Goal: Information Seeking & Learning: Learn about a topic

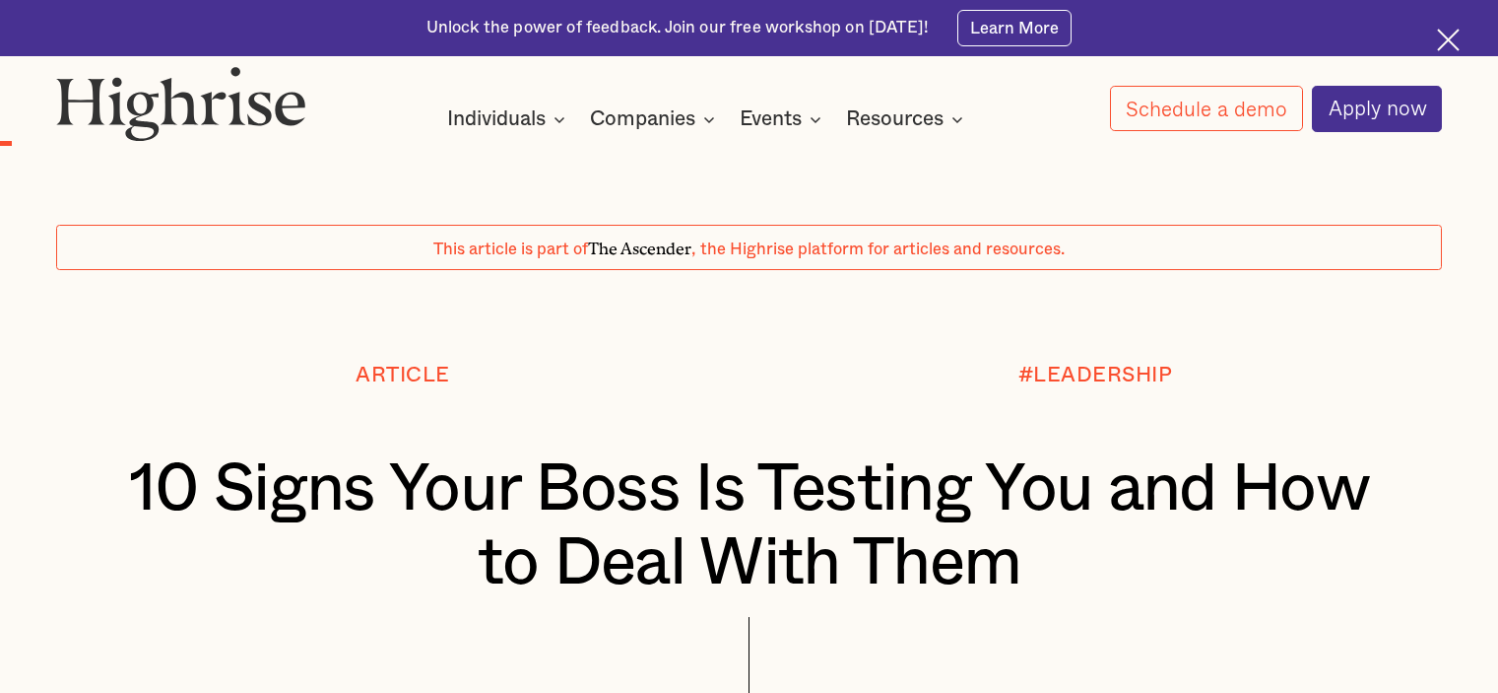
scroll to position [1379, 0]
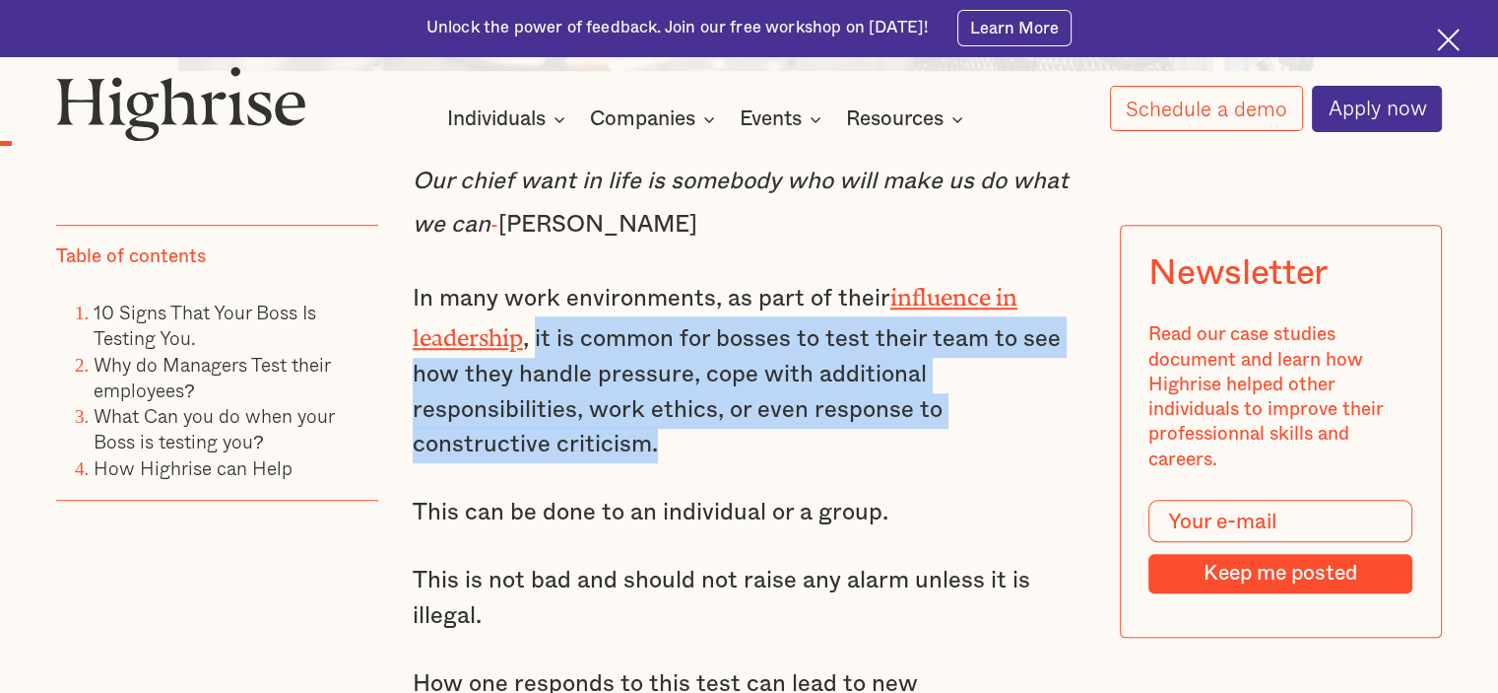
drag, startPoint x: 536, startPoint y: 333, endPoint x: 818, endPoint y: 429, distance: 297.8
click at [818, 429] on p "In many work environments, as part of their influence in leadership , it is com…" at bounding box center [749, 369] width 673 height 187
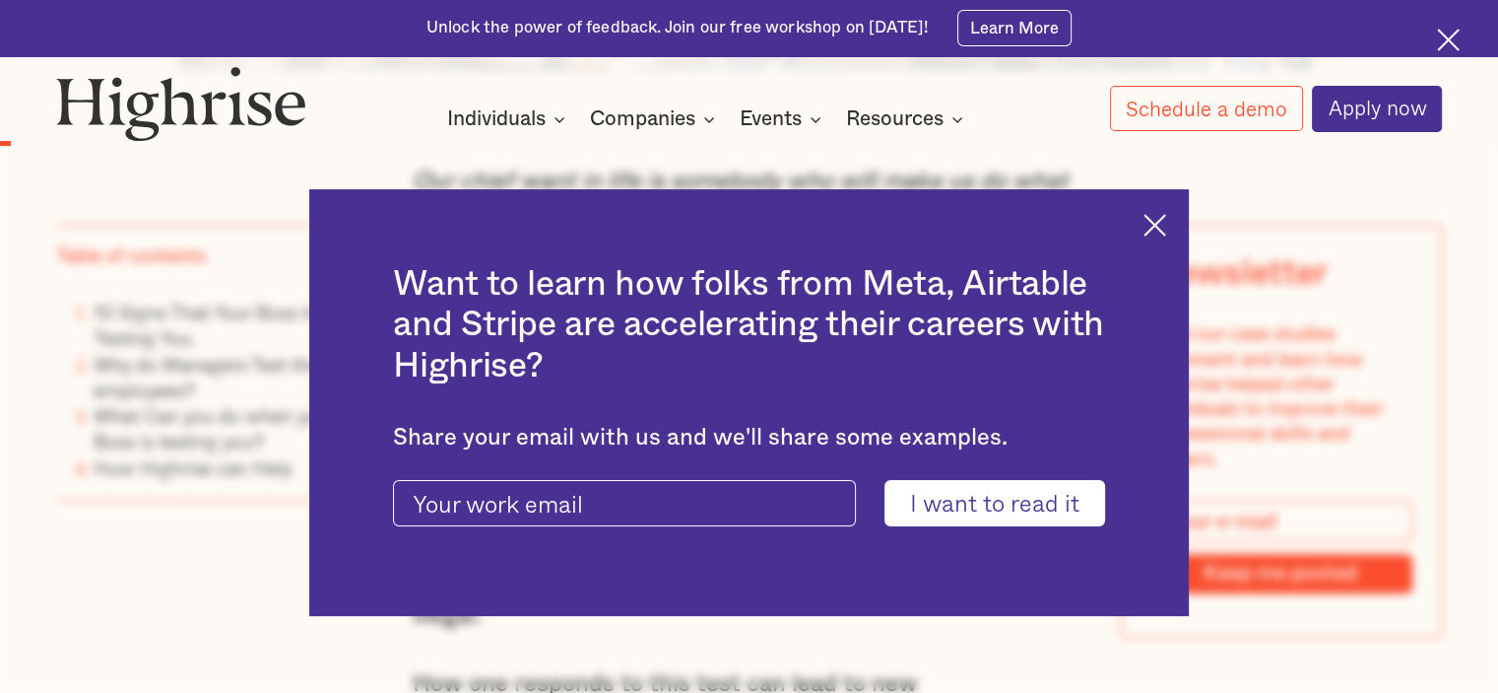
click at [817, 429] on div "Share your email with us and we'll share some examples." at bounding box center [748, 438] width 711 height 28
click at [1147, 224] on div "Want to learn how folks from Meta, Airtable and Stripe are accelerating their c…" at bounding box center [749, 402] width 881 height 427
click at [1156, 224] on img at bounding box center [1155, 225] width 23 height 23
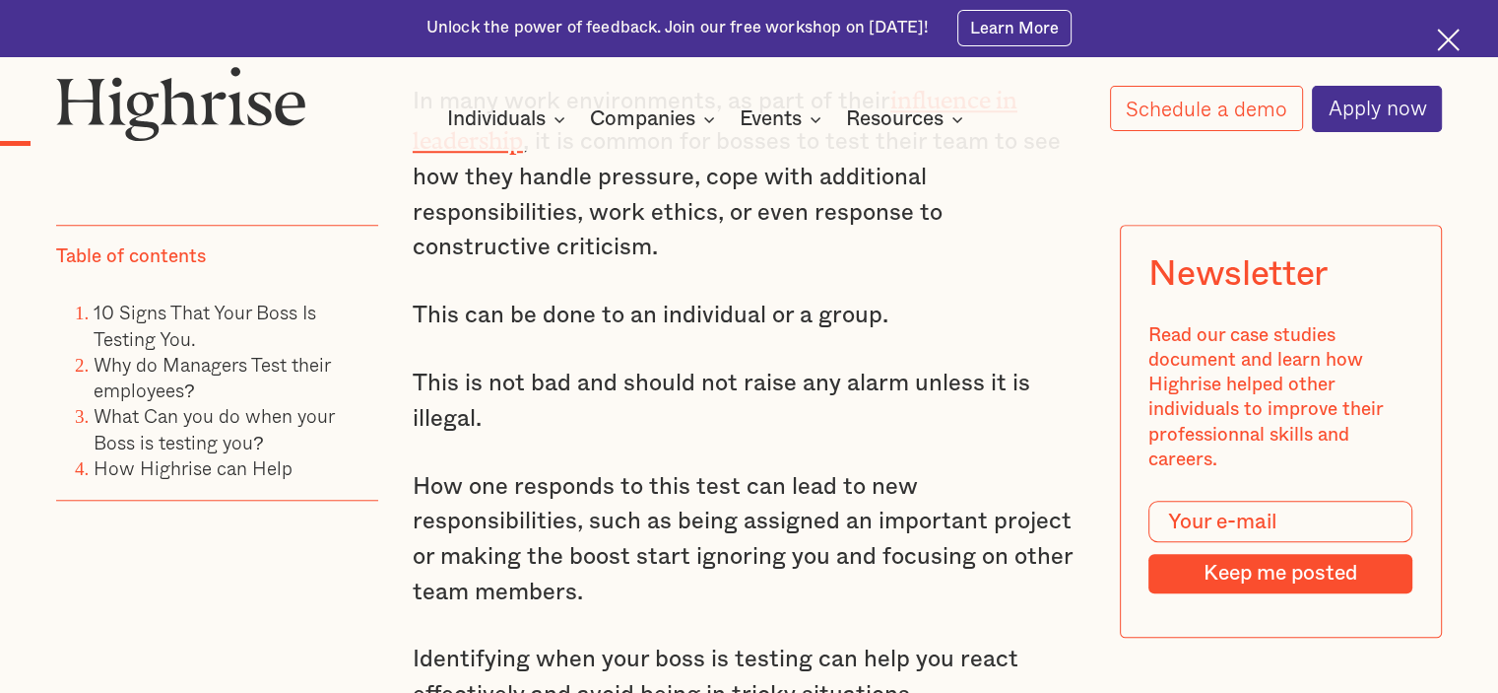
scroll to position [1478, 0]
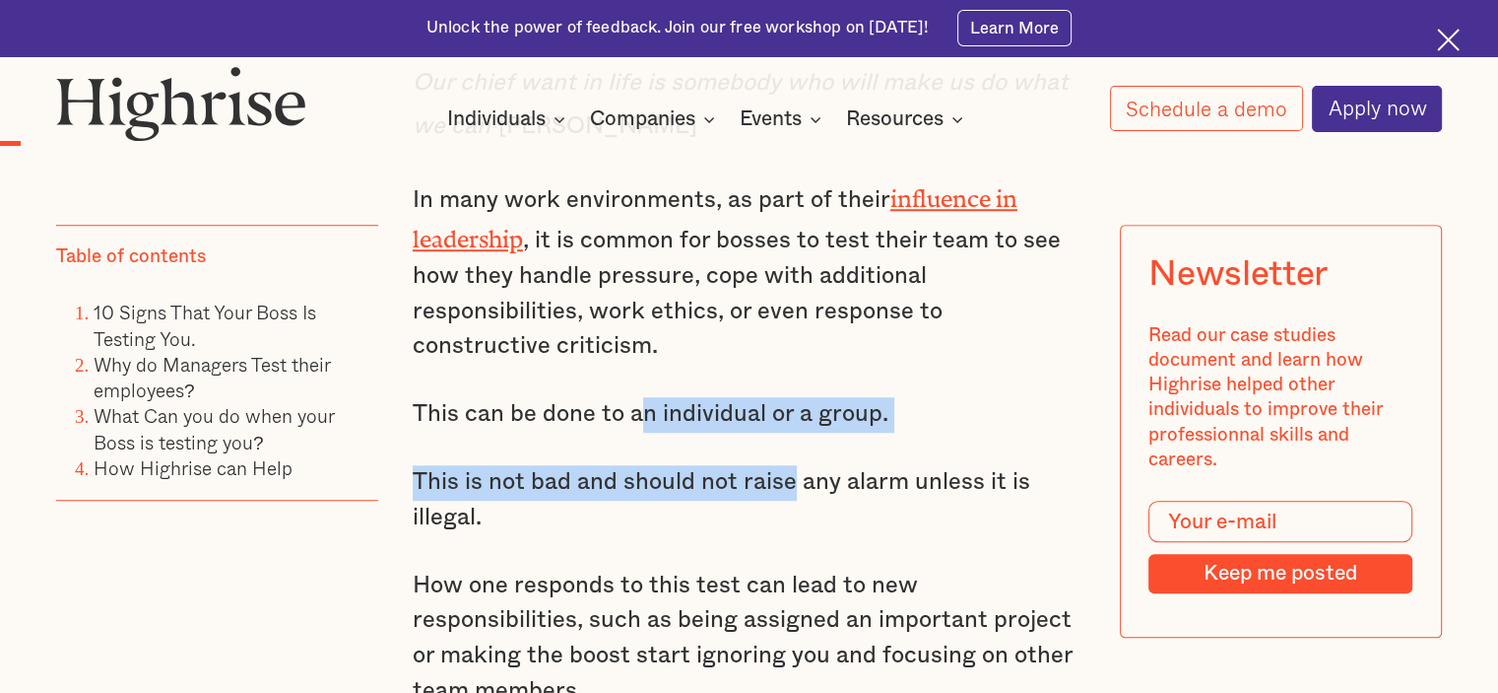
drag, startPoint x: 633, startPoint y: 405, endPoint x: 796, endPoint y: 495, distance: 186.1
click at [796, 495] on p "This is not bad and should not raise any alarm unless it is illegal." at bounding box center [749, 500] width 673 height 70
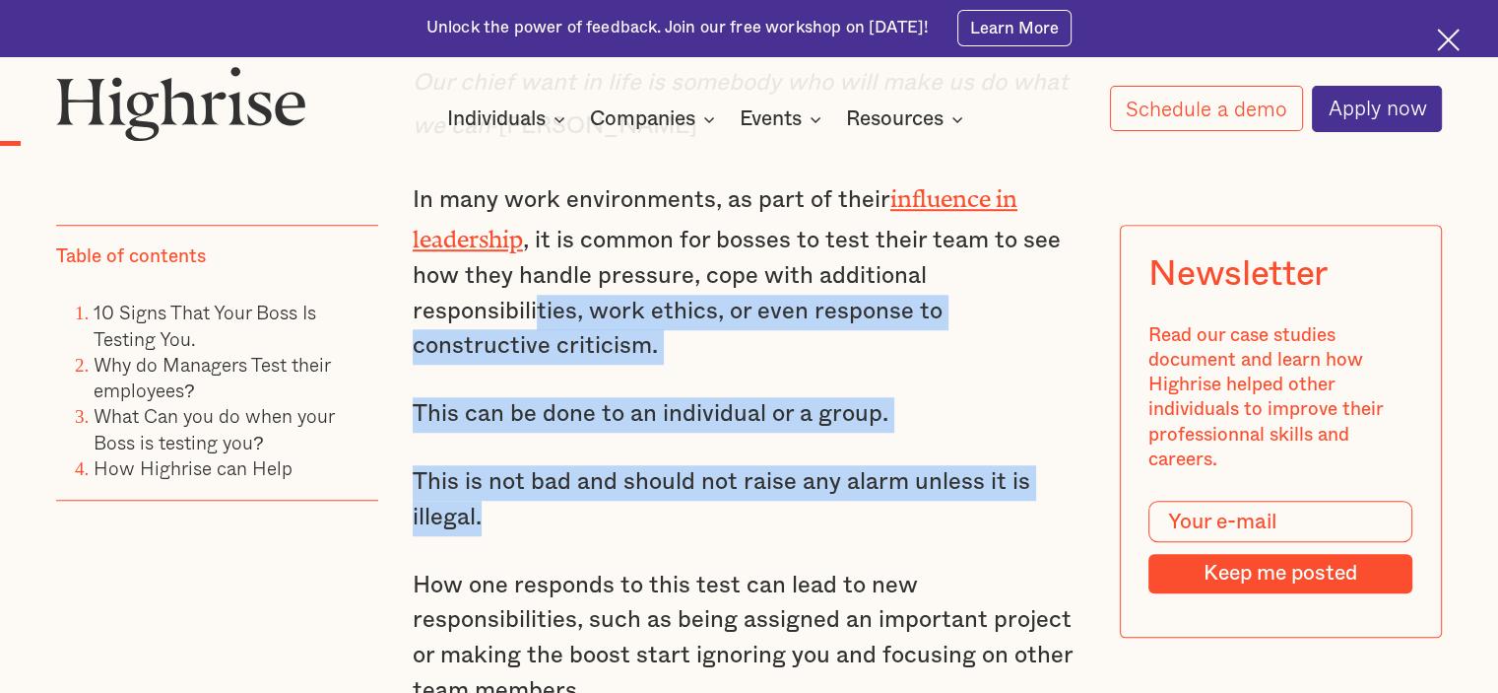
drag, startPoint x: 774, startPoint y: 517, endPoint x: 558, endPoint y: 326, distance: 288.9
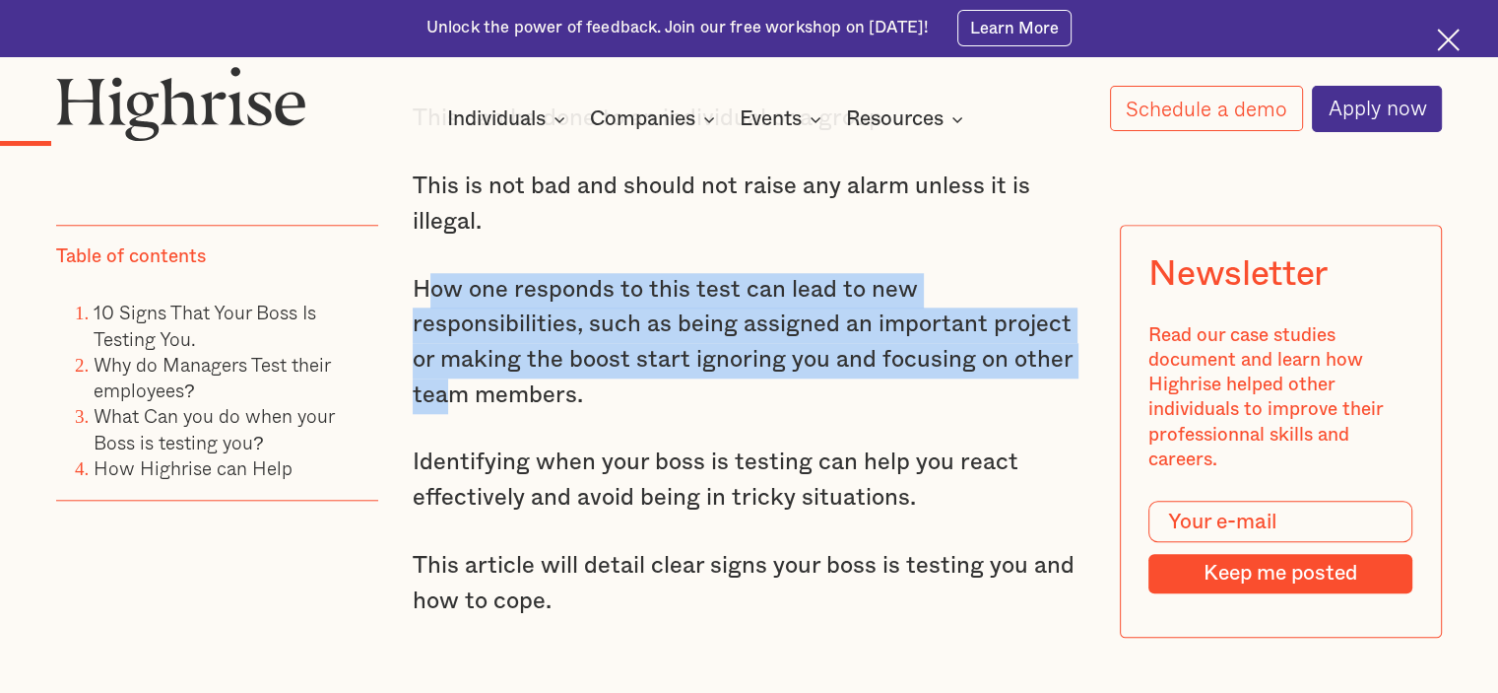
drag, startPoint x: 423, startPoint y: 278, endPoint x: 951, endPoint y: 362, distance: 534.6
click at [951, 362] on p "How one responds to this test can lead to new responsibilities, such as being a…" at bounding box center [749, 343] width 673 height 141
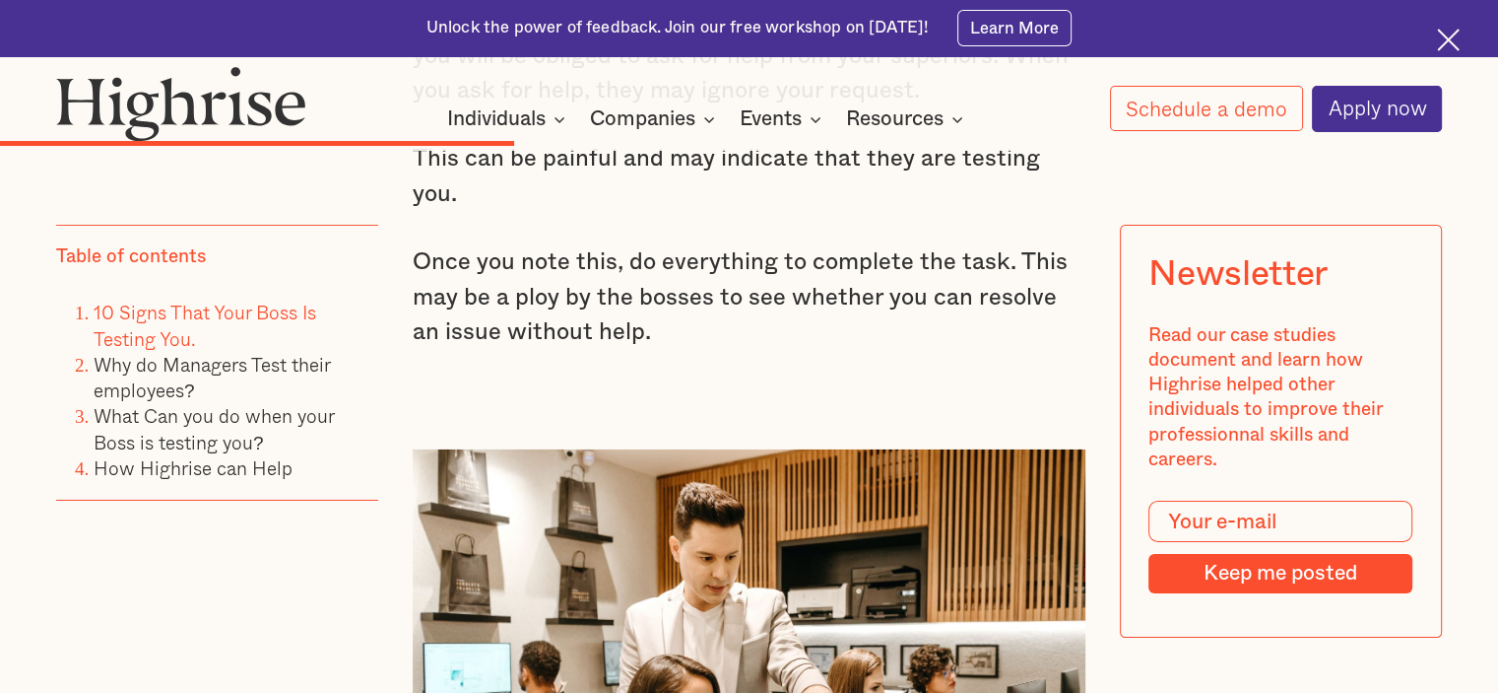
scroll to position [6896, 0]
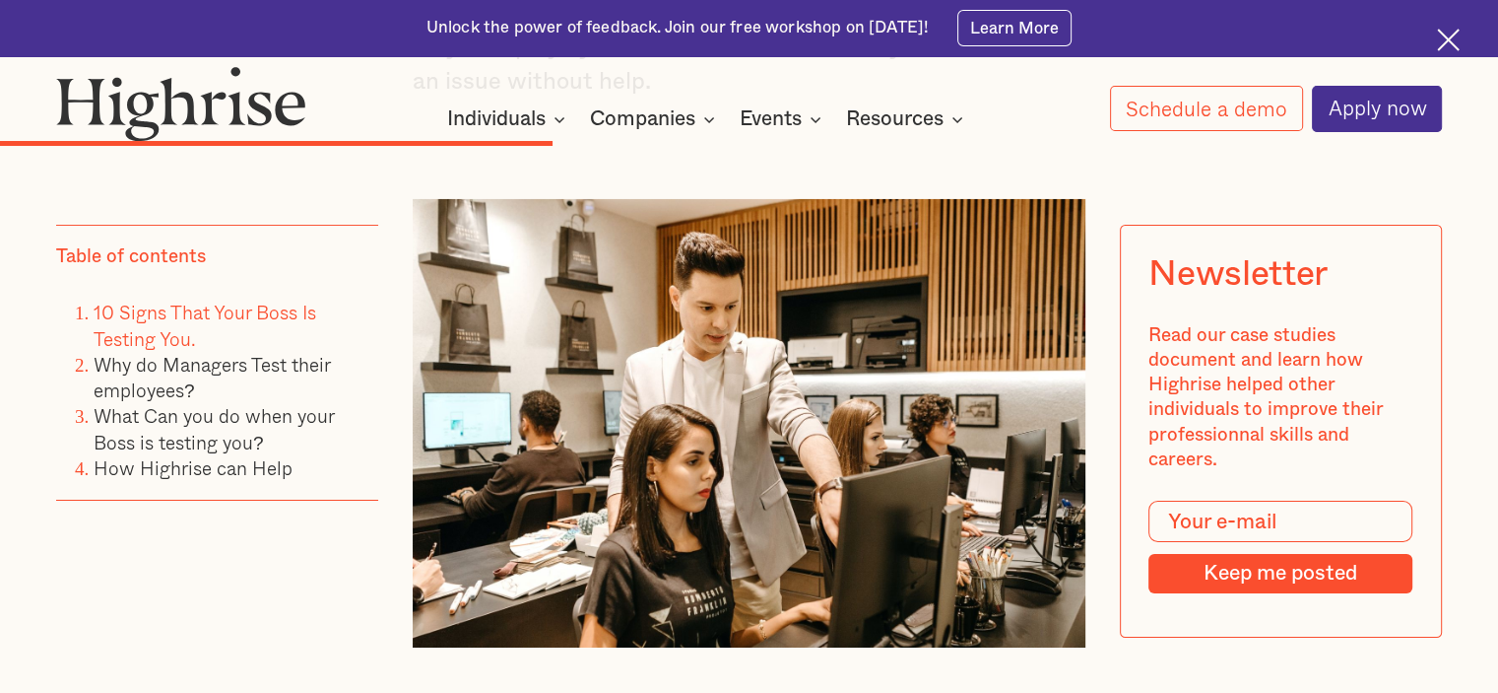
click at [191, 378] on li "Why do Managers Test their employees?" at bounding box center [236, 378] width 285 height 52
click at [195, 369] on link "Why do Managers Test their employees?" at bounding box center [212, 377] width 236 height 54
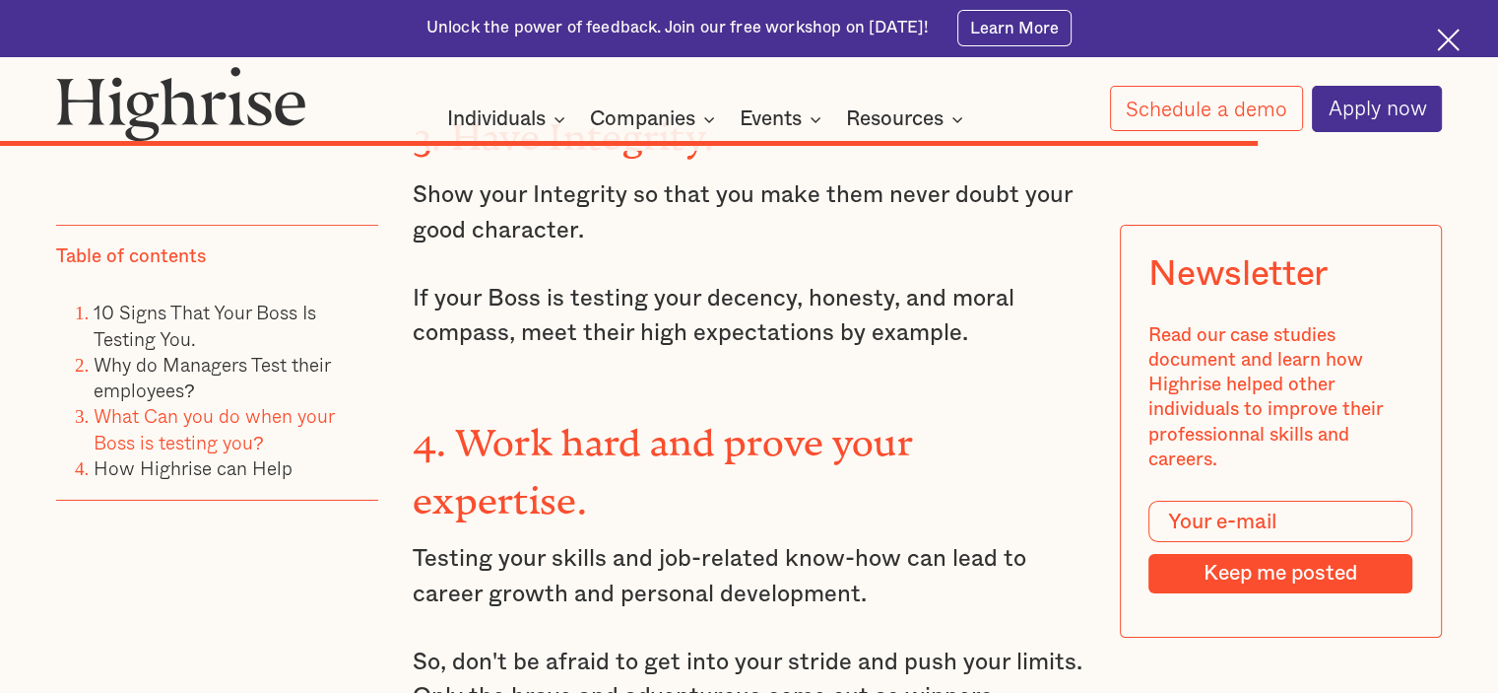
scroll to position [14038, 0]
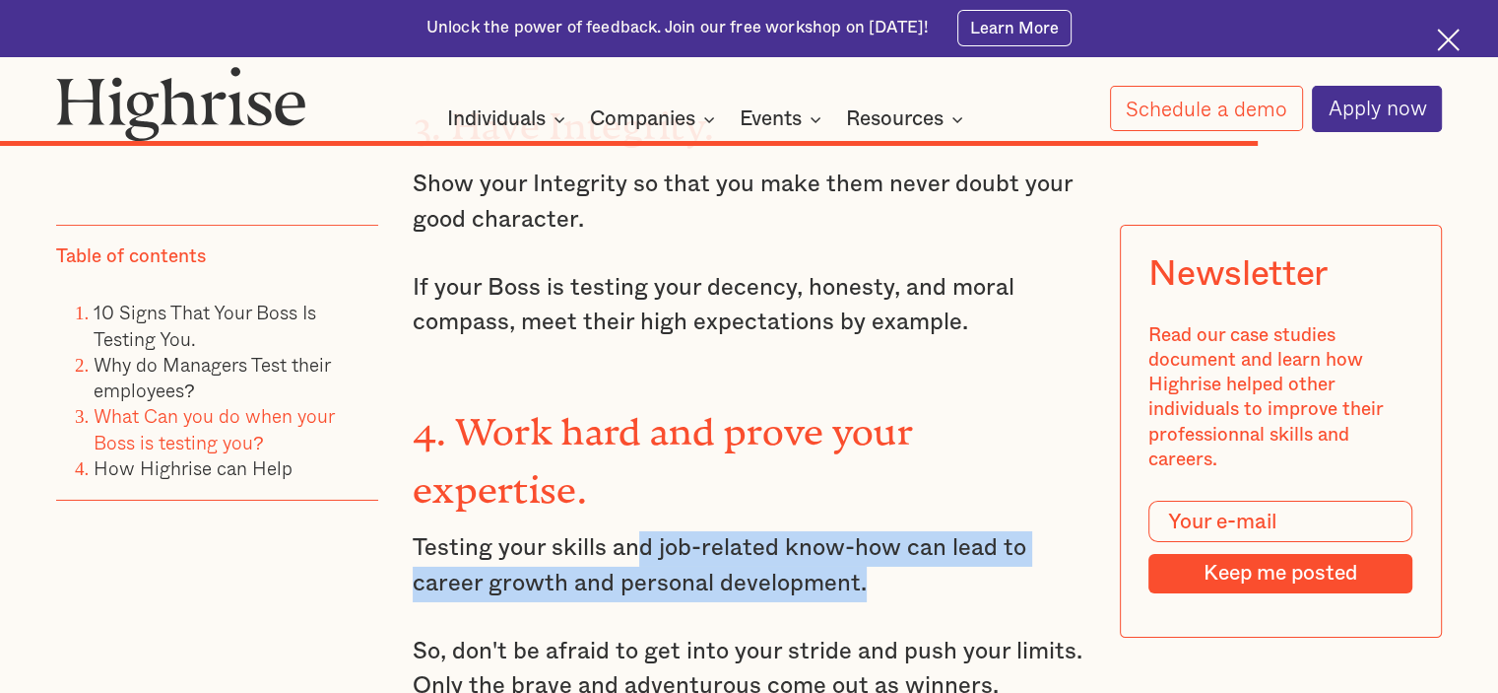
drag, startPoint x: 658, startPoint y: 332, endPoint x: 957, endPoint y: 369, distance: 300.8
click at [957, 531] on p "Testing your skills and job-related know-how can lead to career growth and pers…" at bounding box center [749, 566] width 673 height 70
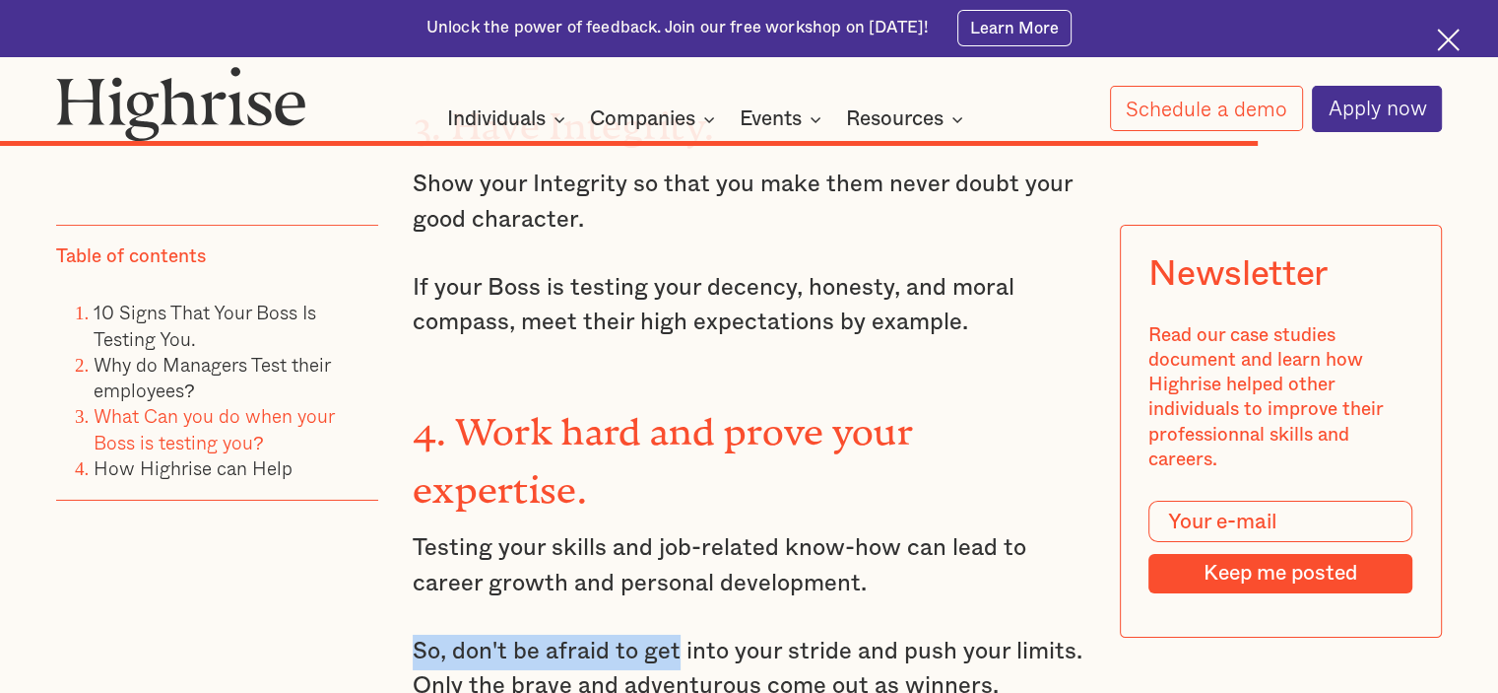
drag, startPoint x: 957, startPoint y: 369, endPoint x: 646, endPoint y: 445, distance: 319.4
click at [646, 634] on p "So, don't be afraid to get into your stride and push your limits. Only the brav…" at bounding box center [749, 669] width 673 height 70
